Goal: Check status: Check status

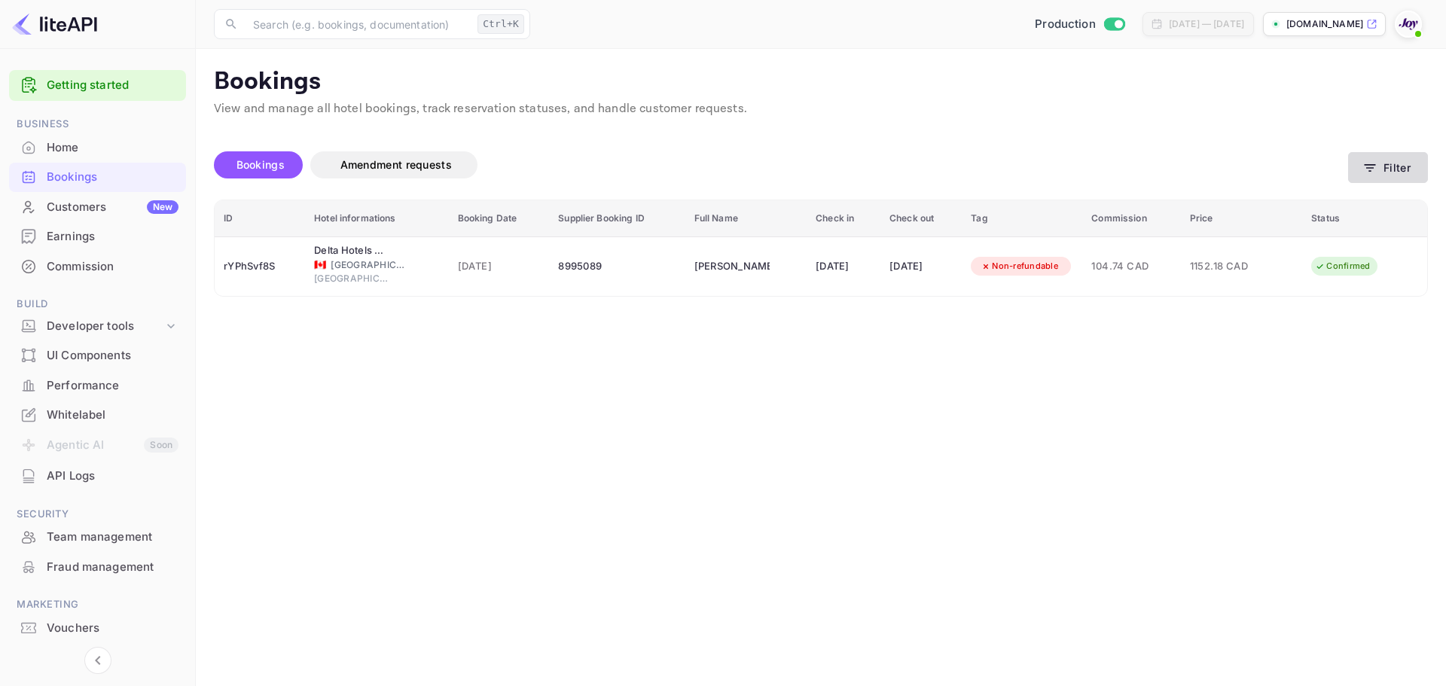
click at [1375, 157] on button "Filter" at bounding box center [1388, 167] width 80 height 31
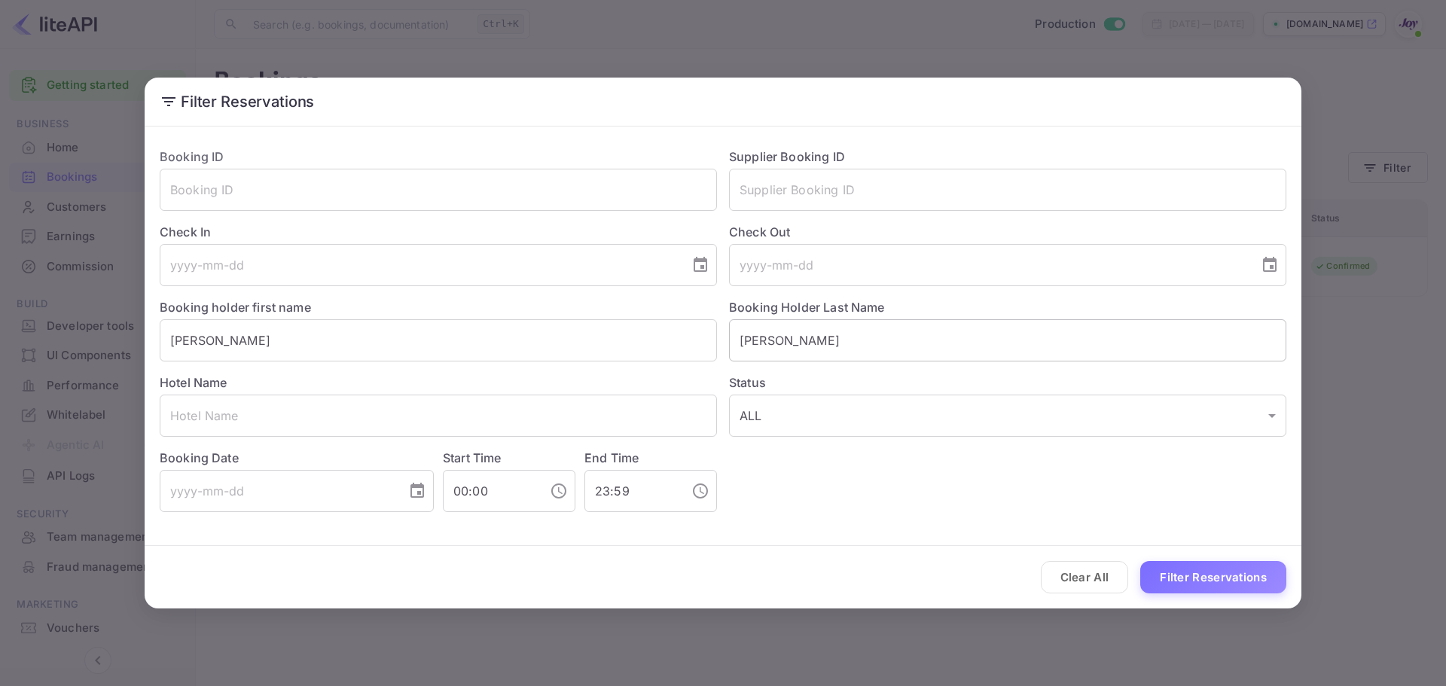
click at [833, 344] on input "[PERSON_NAME]" at bounding box center [1007, 340] width 557 height 42
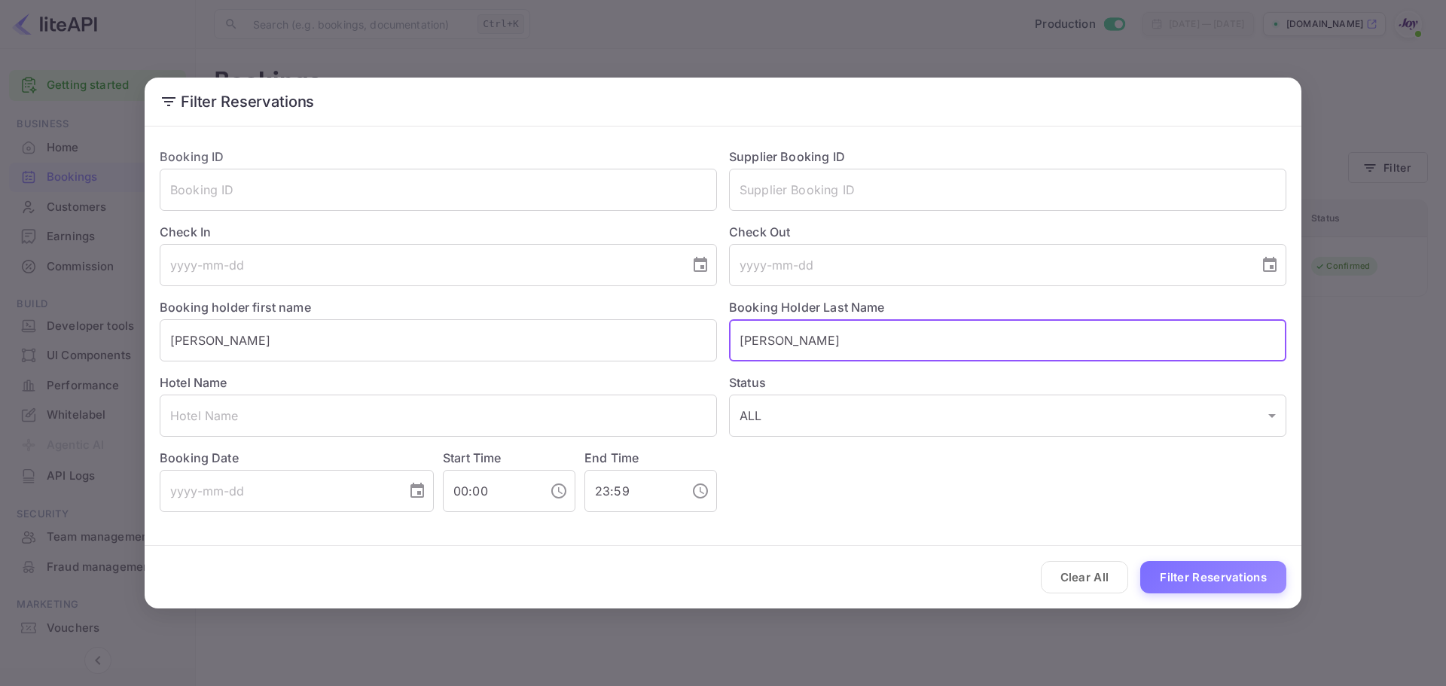
click at [833, 344] on input "[PERSON_NAME]" at bounding box center [1007, 340] width 557 height 42
click at [284, 340] on input "[PERSON_NAME]" at bounding box center [438, 340] width 557 height 42
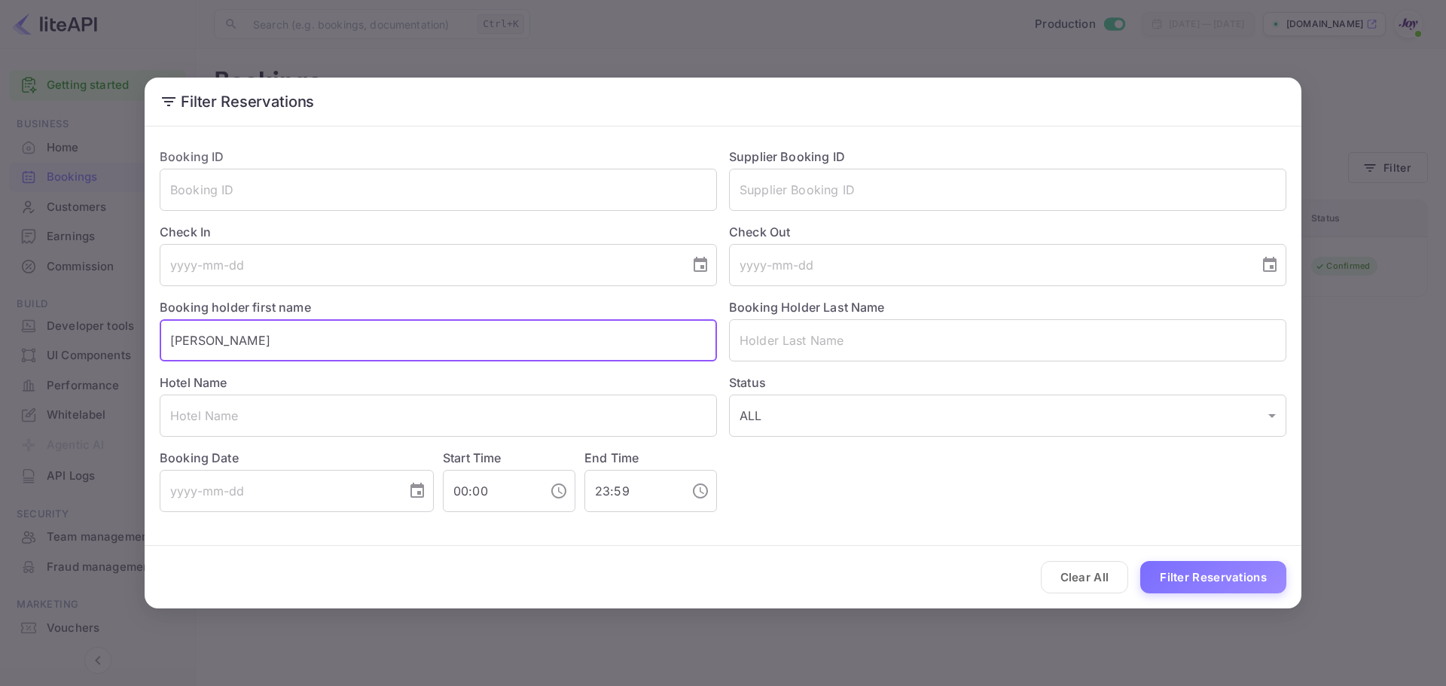
click at [284, 340] on input "[PERSON_NAME]" at bounding box center [438, 340] width 557 height 42
type input "Billi-"
click at [552, 333] on input "Billi-" at bounding box center [438, 340] width 557 height 42
click at [552, 333] on input "text" at bounding box center [438, 340] width 557 height 42
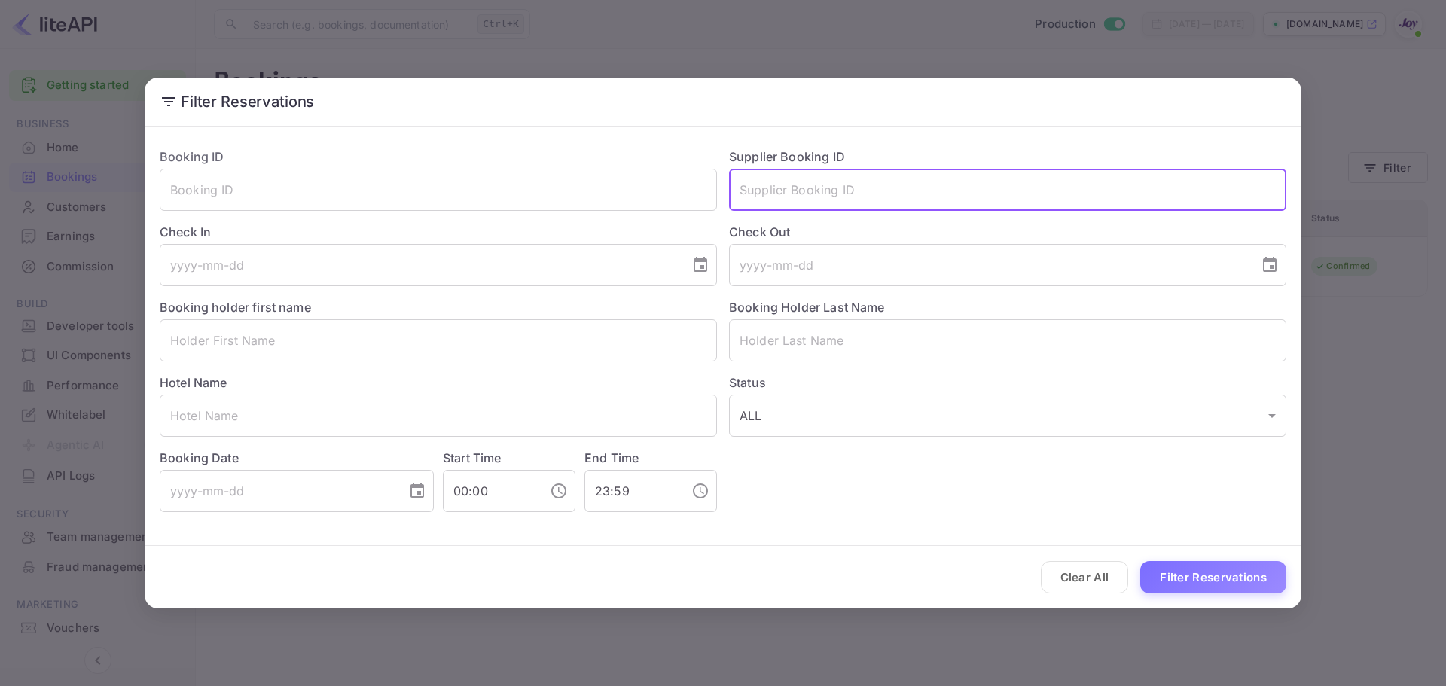
click at [782, 190] on input "text" at bounding box center [1007, 190] width 557 height 42
paste input "8442316"
type input "8442316"
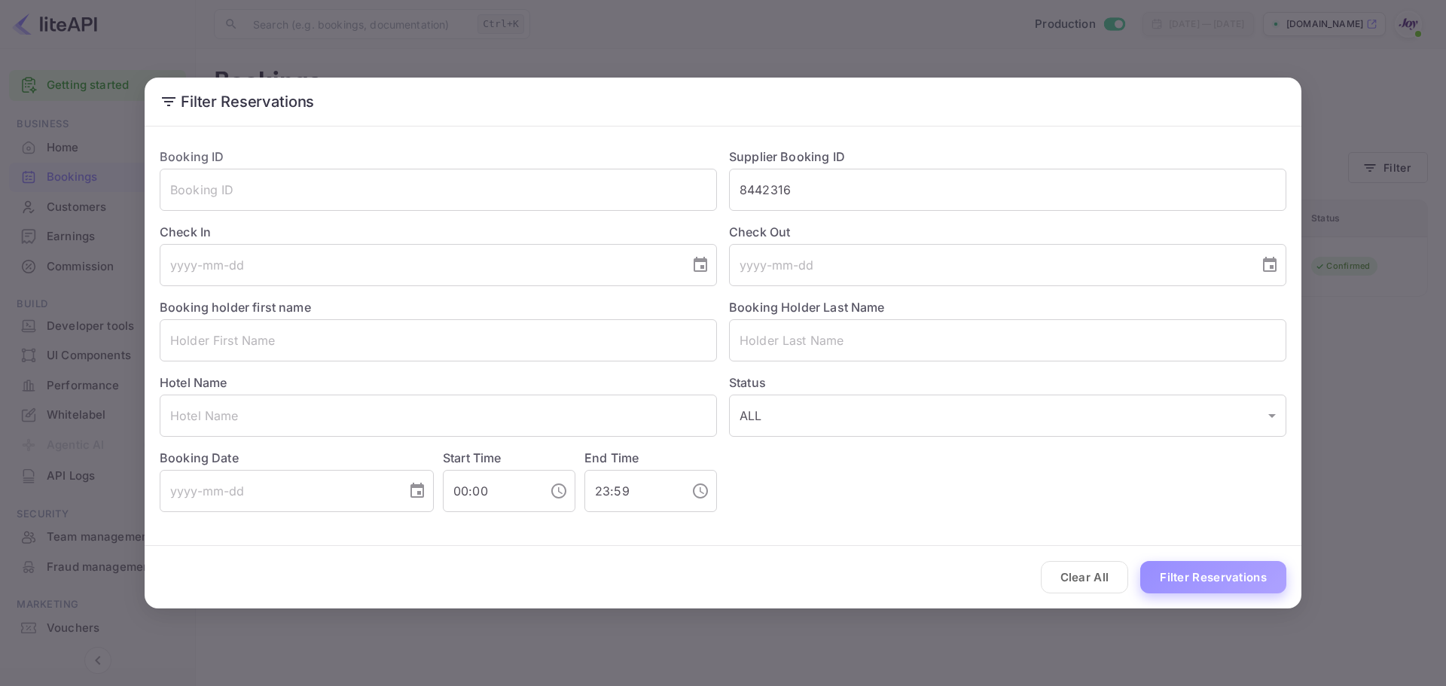
click at [1227, 571] on button "Filter Reservations" at bounding box center [1213, 577] width 146 height 32
